Goal: Information Seeking & Learning: Learn about a topic

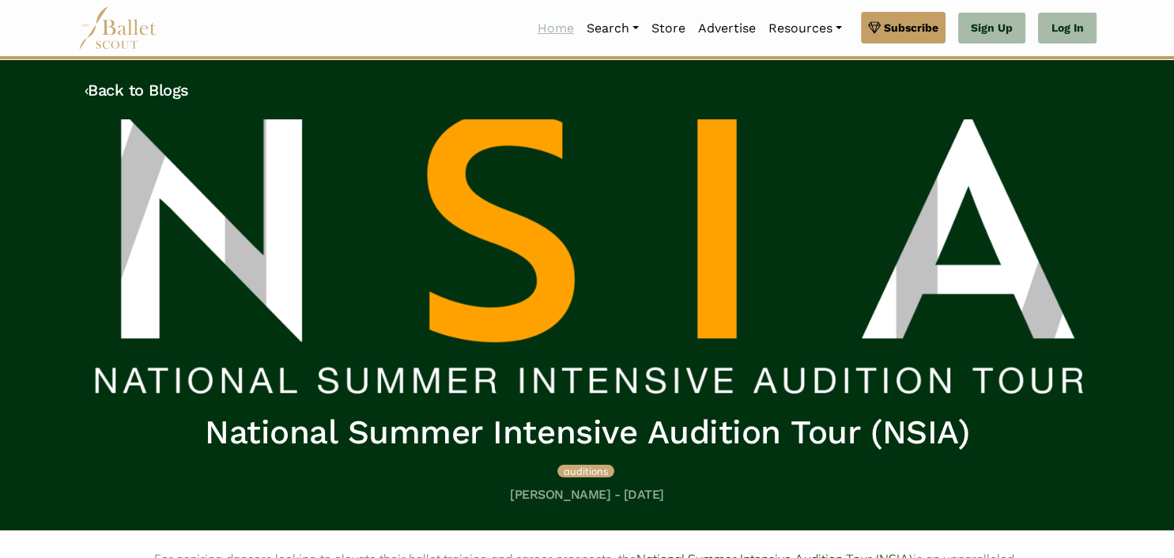
click at [548, 22] on link "Home" at bounding box center [555, 28] width 49 height 33
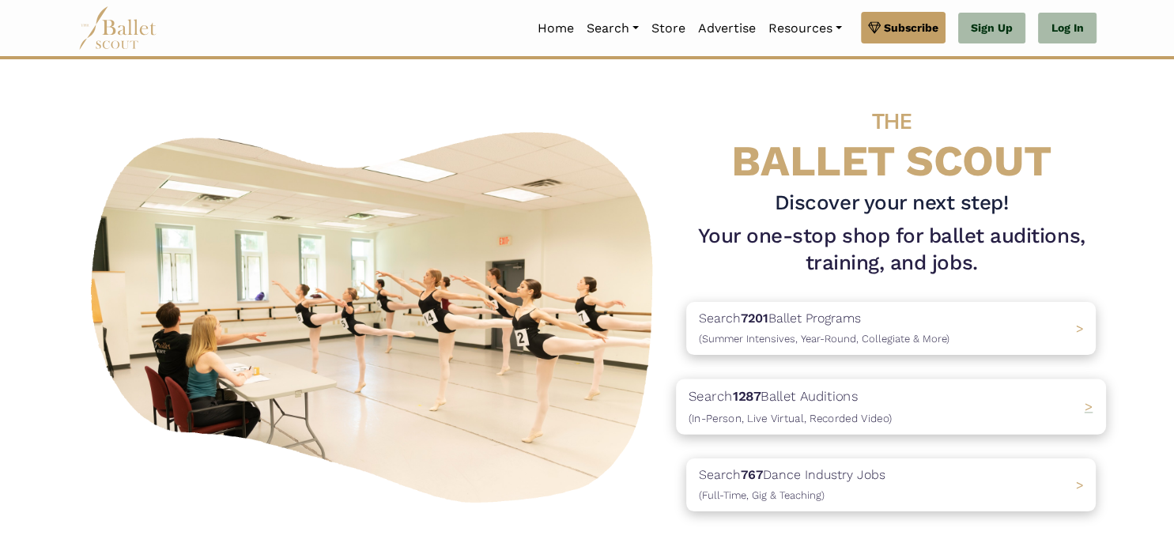
click at [963, 424] on div "Search 1287 Ballet Auditions (In-Person, Live Virtual, Recorded Video) >" at bounding box center [891, 406] width 430 height 55
click at [619, 144] on link "Jobs" at bounding box center [656, 138] width 152 height 24
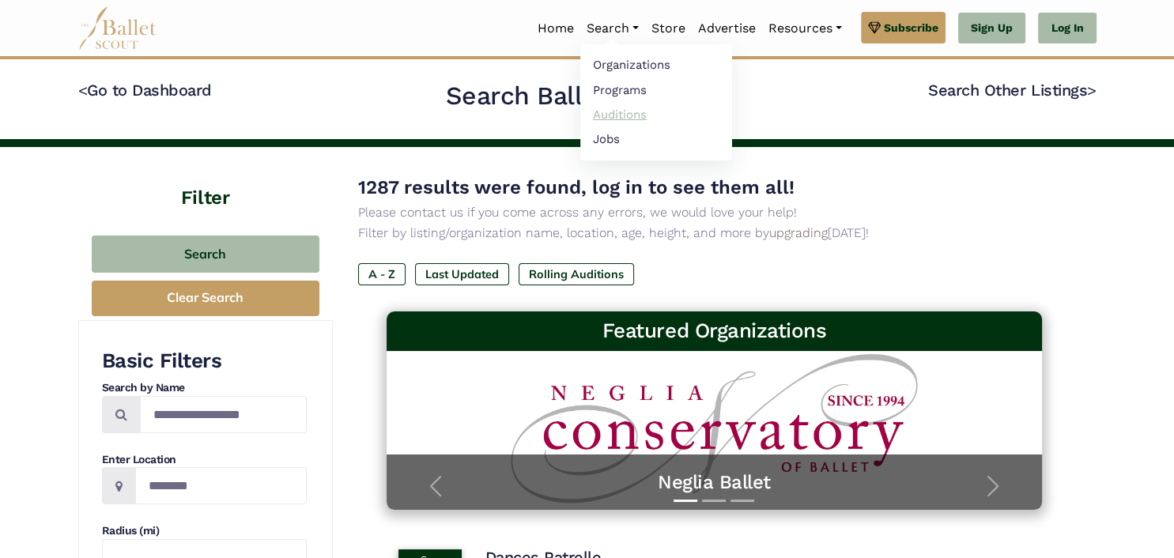
click at [645, 105] on link "Auditions" at bounding box center [656, 114] width 152 height 24
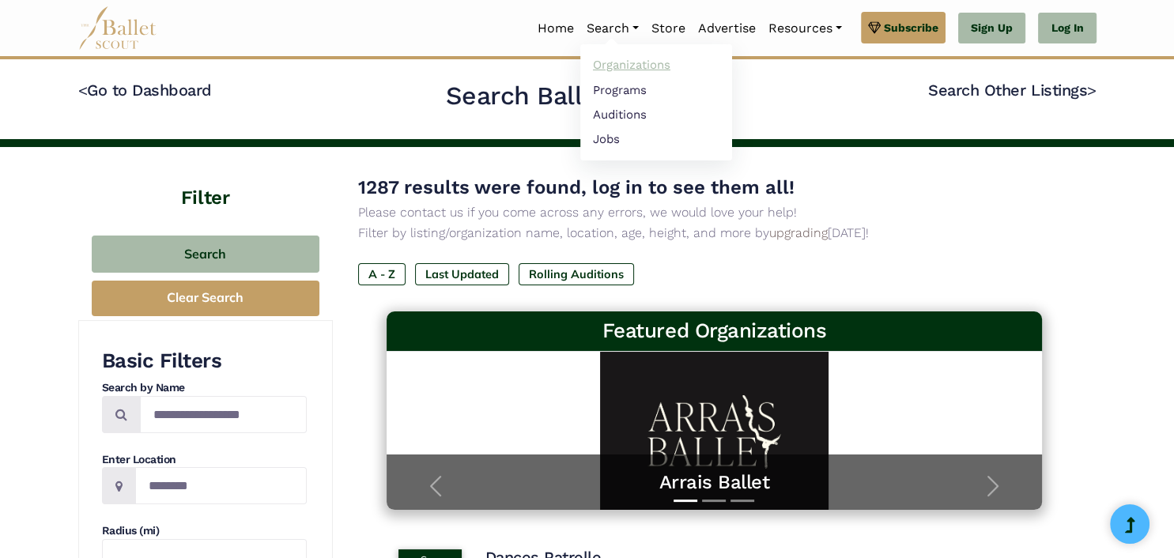
click at [614, 67] on link "Organizations" at bounding box center [656, 65] width 152 height 24
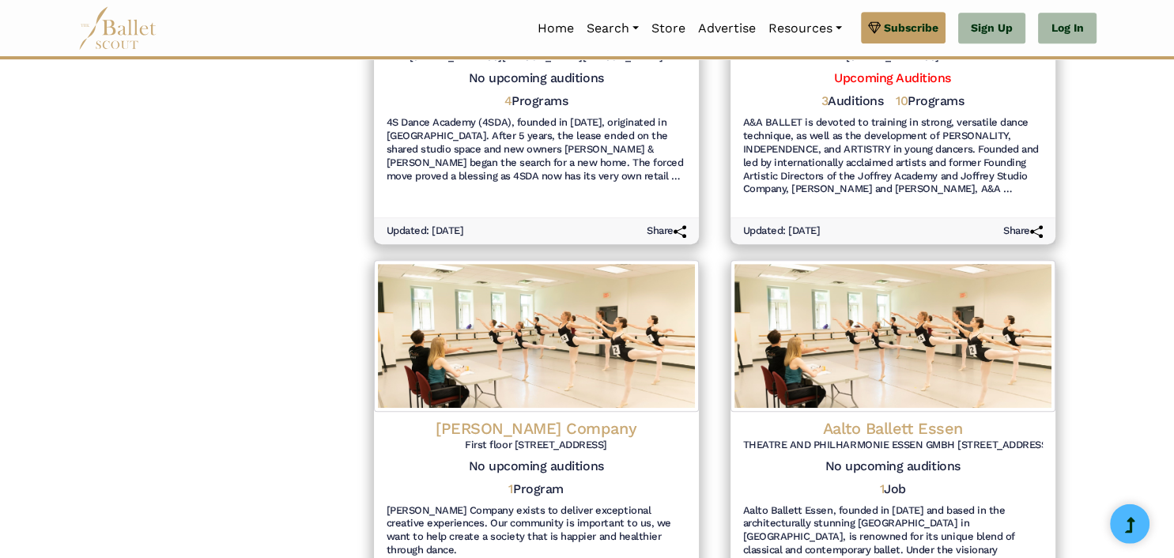
scroll to position [835, 0]
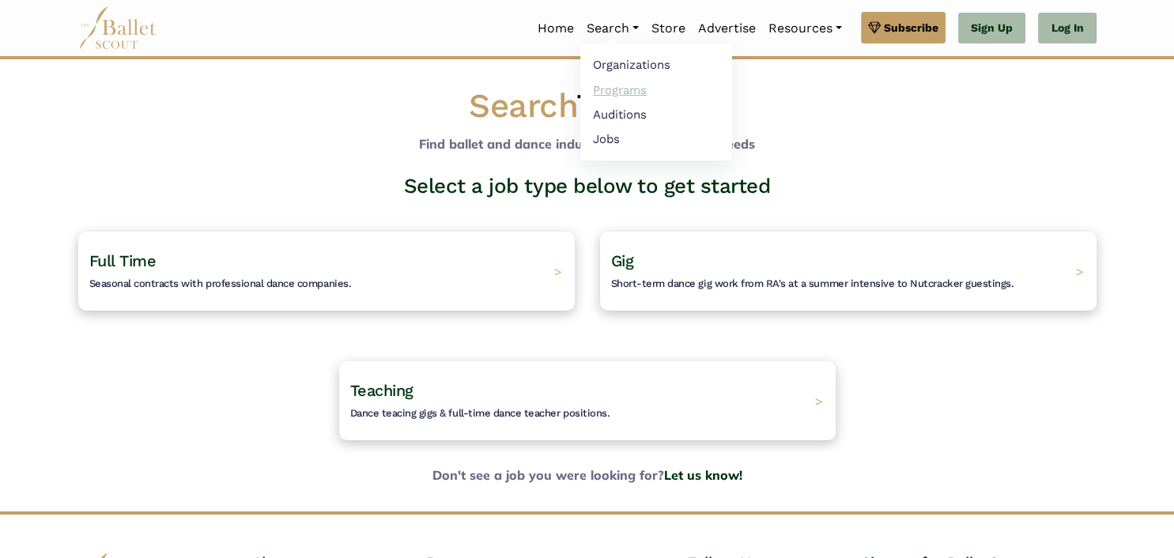
click at [621, 85] on link "Programs" at bounding box center [656, 89] width 152 height 24
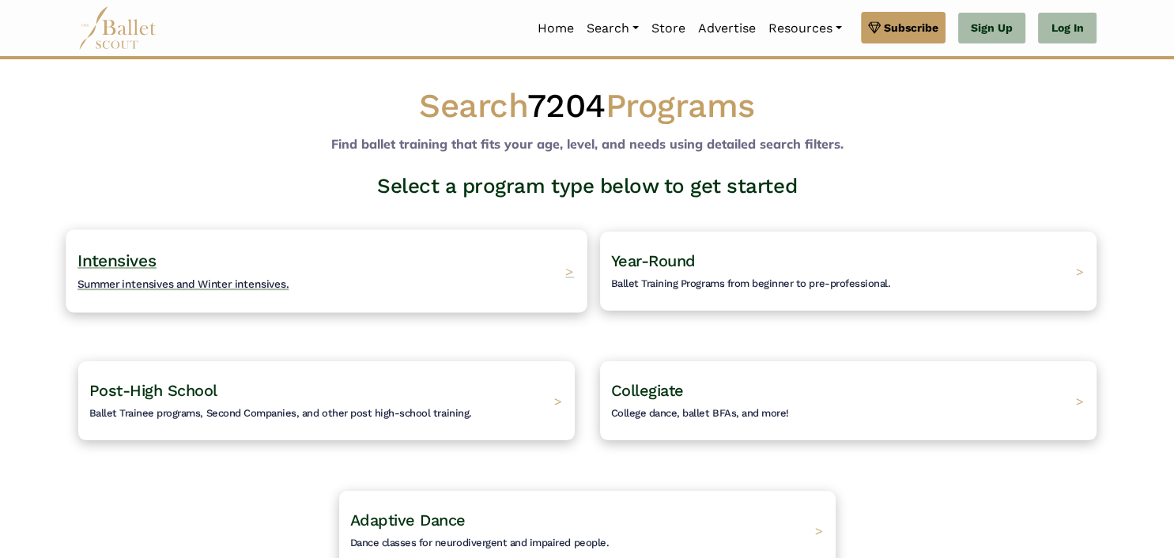
click at [379, 258] on div "Intensives Summer intensives and Winter intensives. >" at bounding box center [326, 270] width 521 height 83
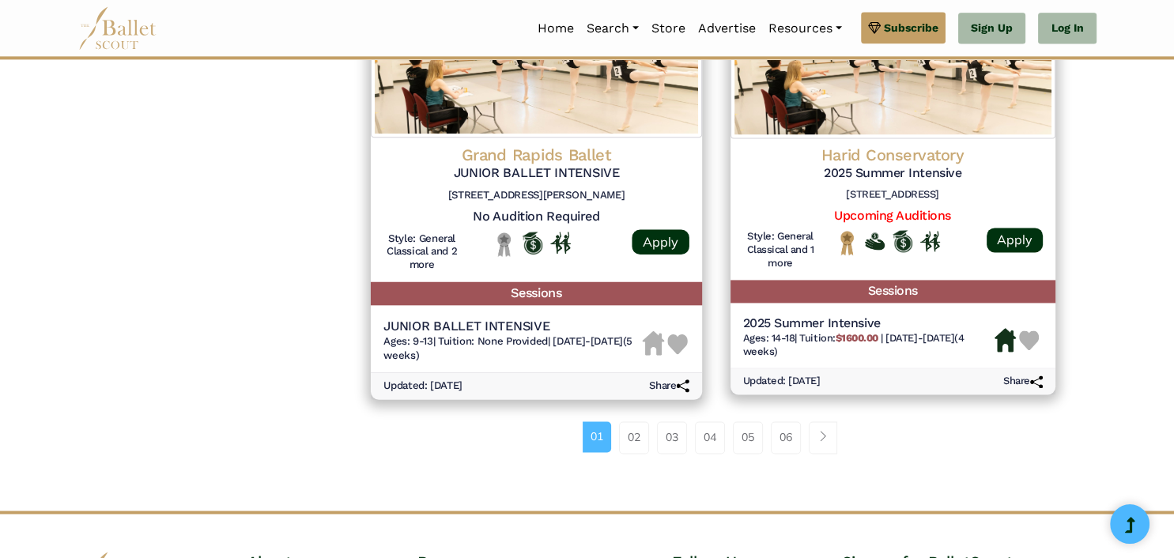
scroll to position [2169, 0]
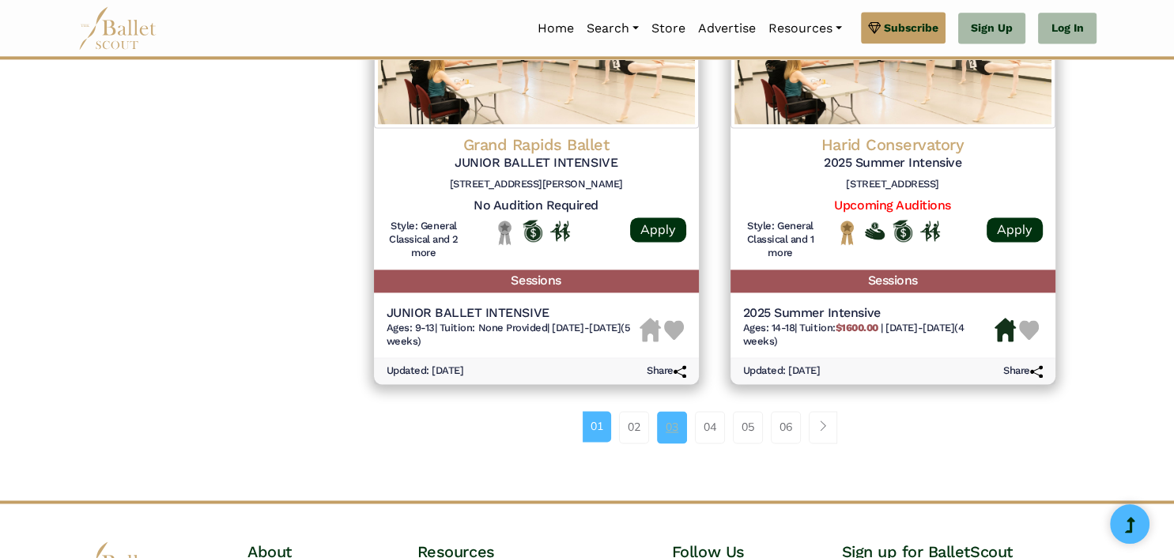
click at [679, 422] on link "03" at bounding box center [672, 427] width 30 height 32
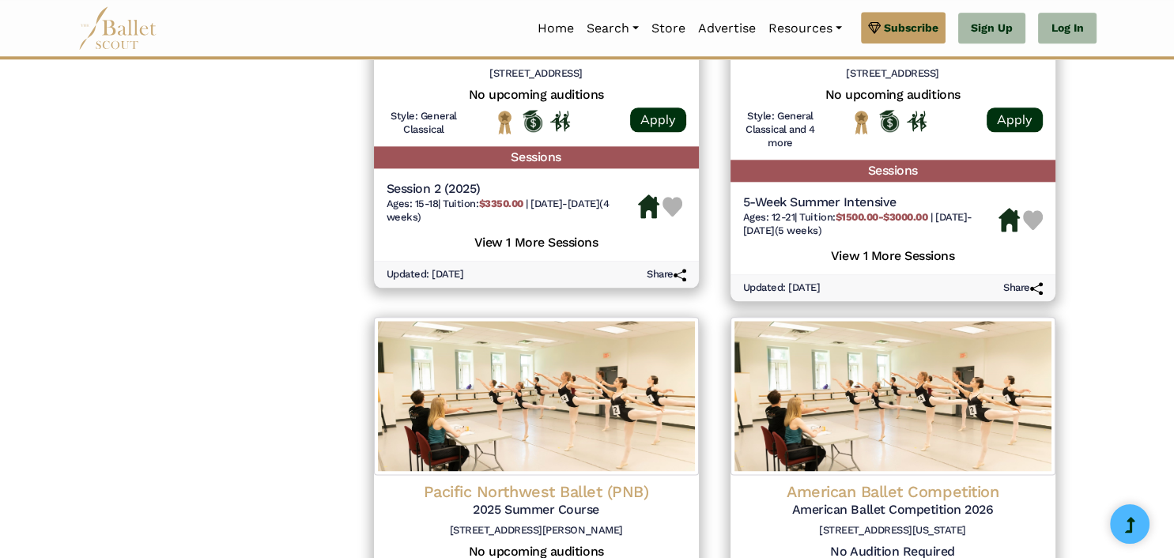
scroll to position [2253, 0]
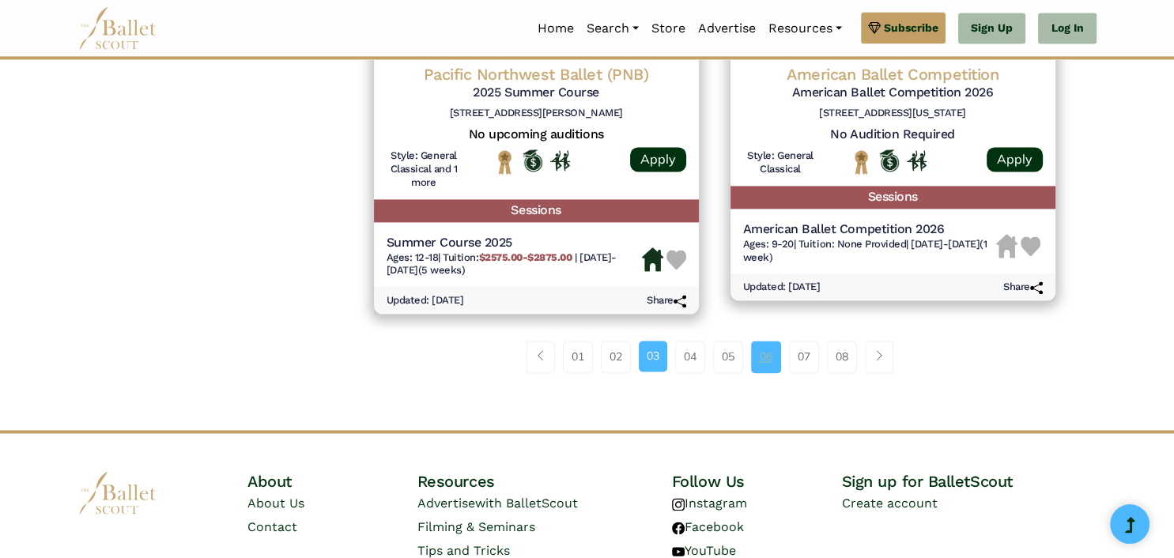
click at [762, 364] on link "06" at bounding box center [766, 357] width 30 height 32
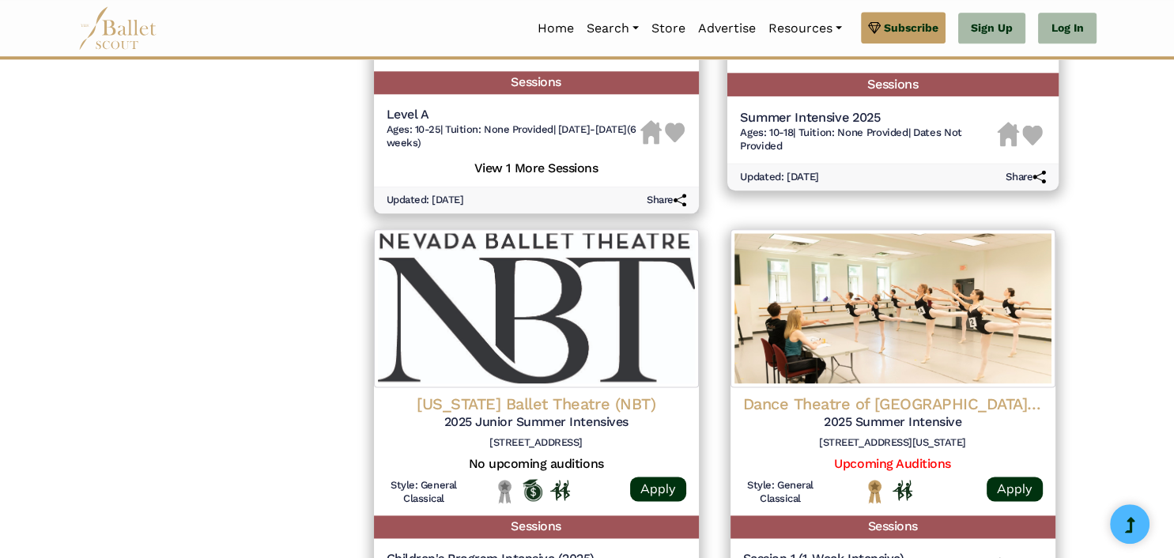
scroll to position [2169, 0]
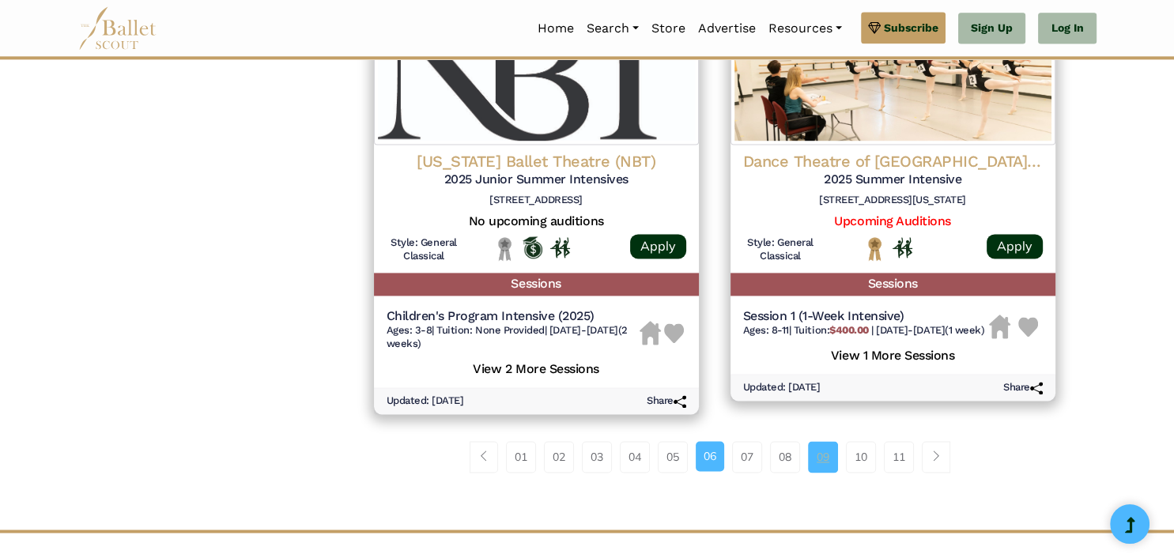
click at [816, 465] on link "09" at bounding box center [823, 457] width 30 height 32
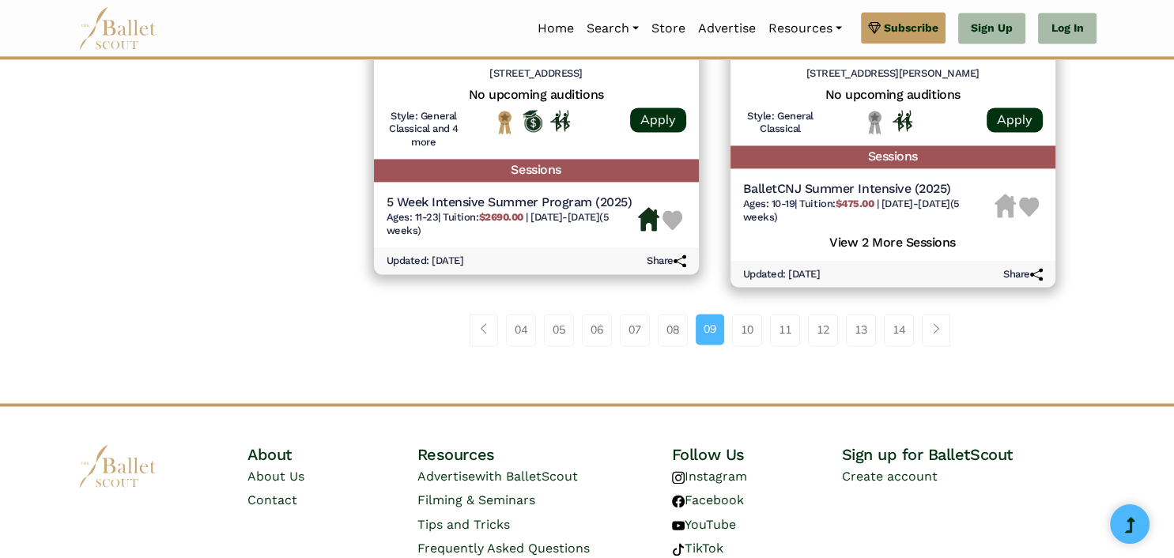
scroll to position [2322, 0]
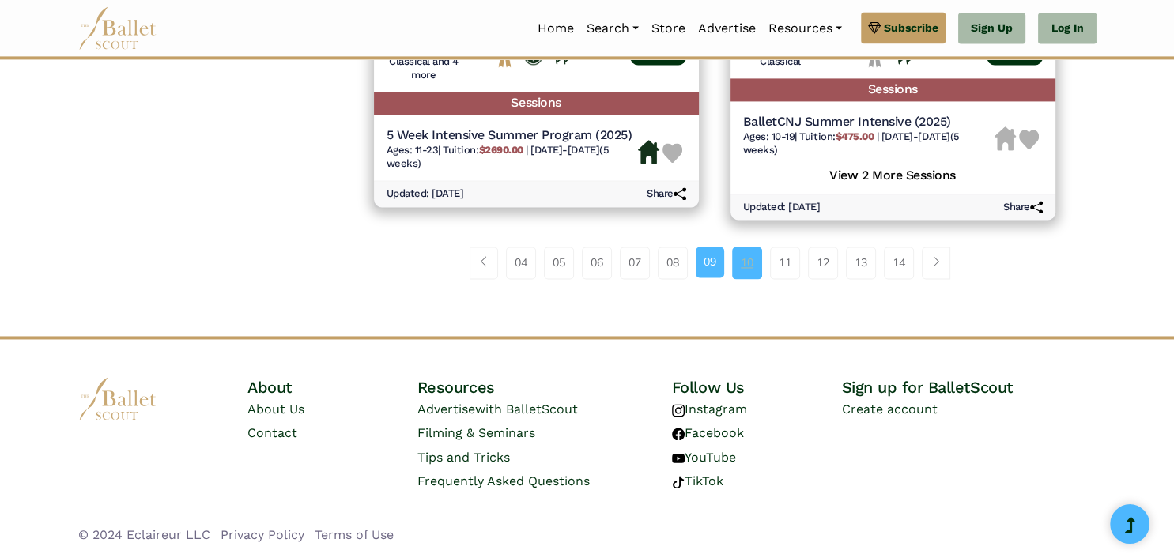
click at [741, 273] on link "10" at bounding box center [747, 263] width 30 height 32
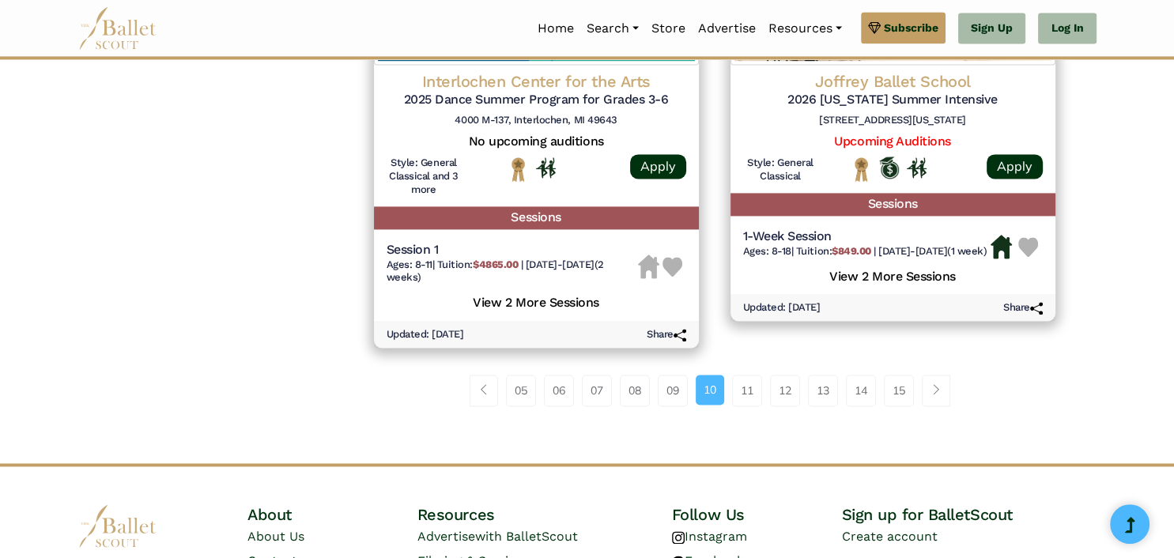
scroll to position [2253, 0]
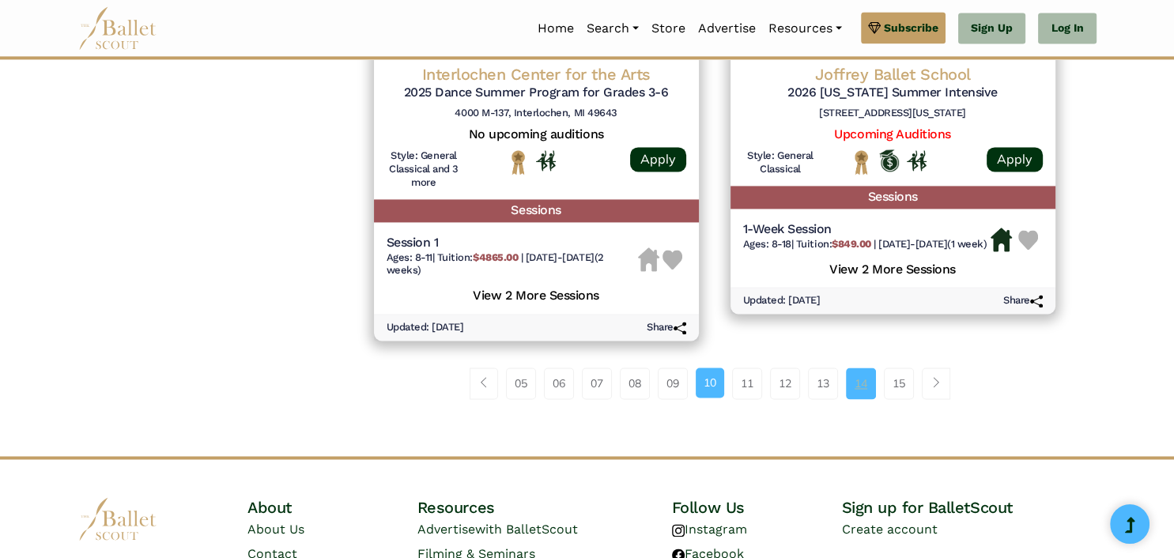
click at [852, 391] on link "14" at bounding box center [861, 383] width 30 height 32
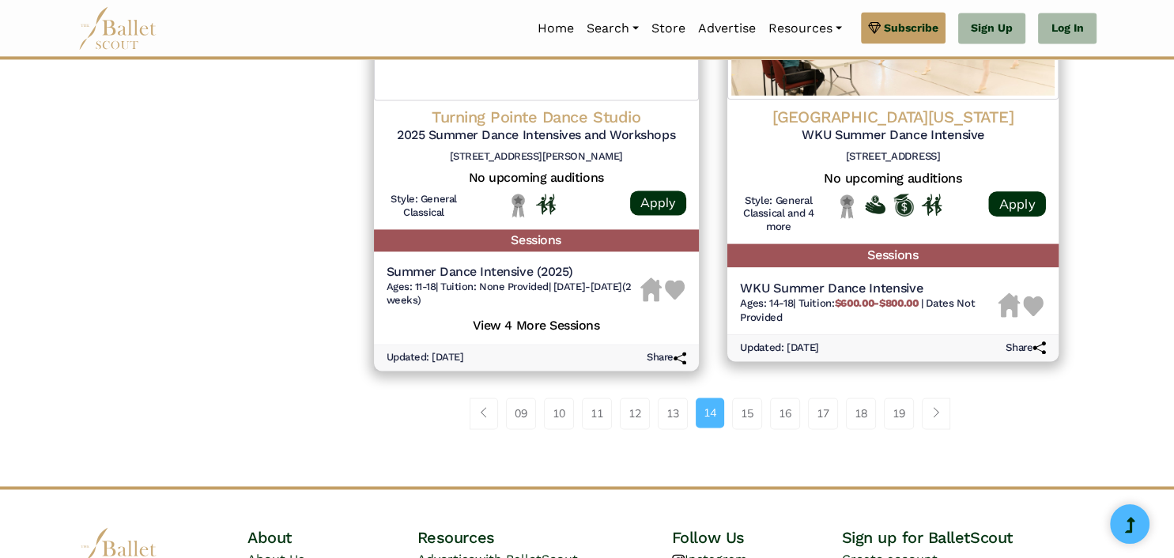
scroll to position [2406, 0]
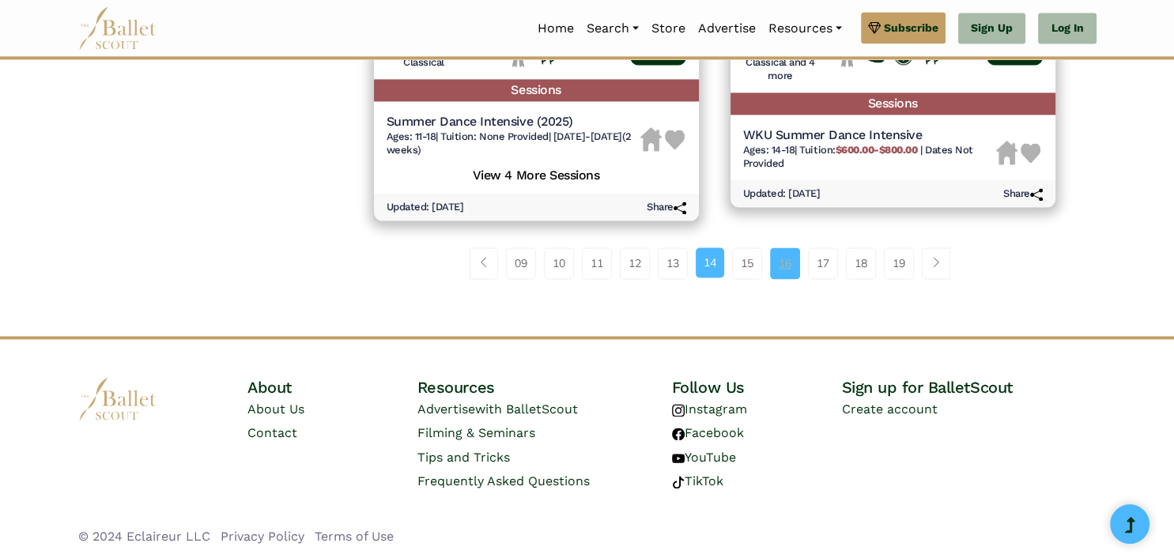
click at [782, 264] on link "16" at bounding box center [785, 263] width 30 height 32
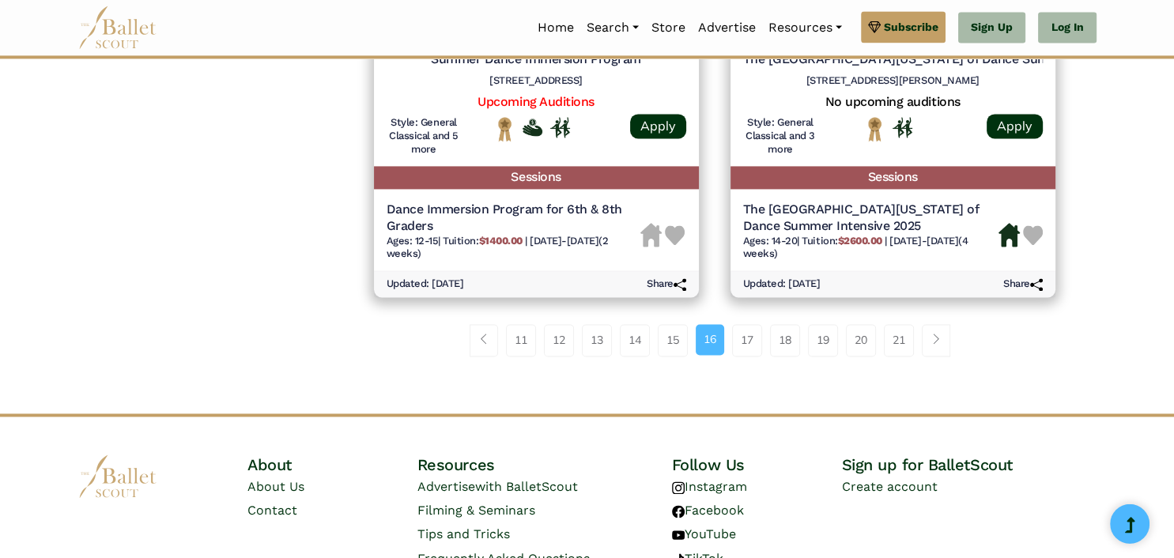
scroll to position [2336, 0]
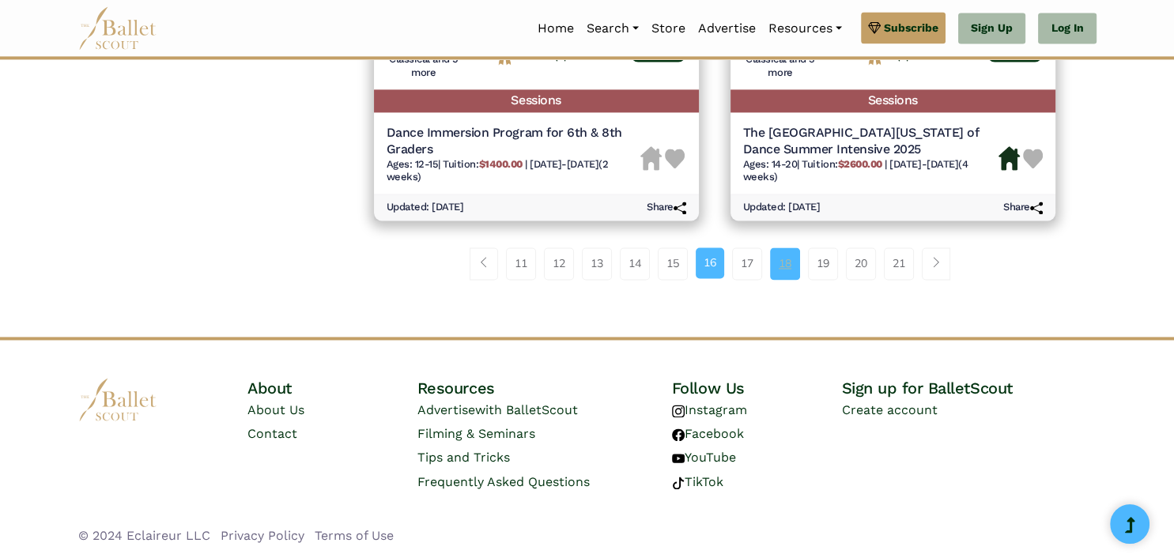
click at [791, 270] on link "18" at bounding box center [785, 263] width 30 height 32
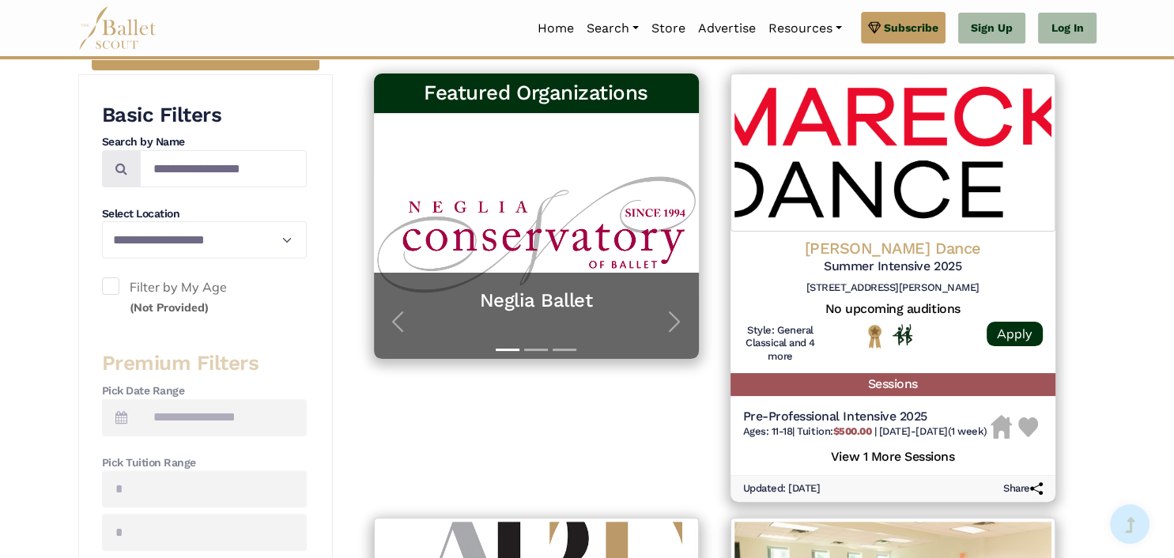
scroll to position [333, 0]
